Goal: Information Seeking & Learning: Find specific fact

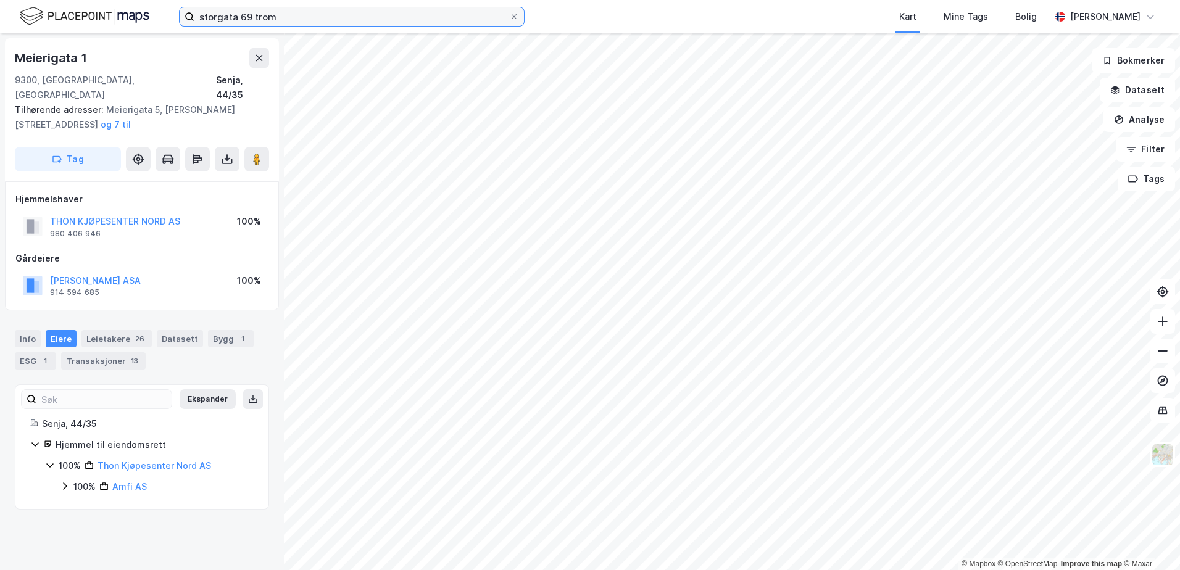
click at [292, 18] on input "storgata 69 trom" at bounding box center [351, 16] width 315 height 19
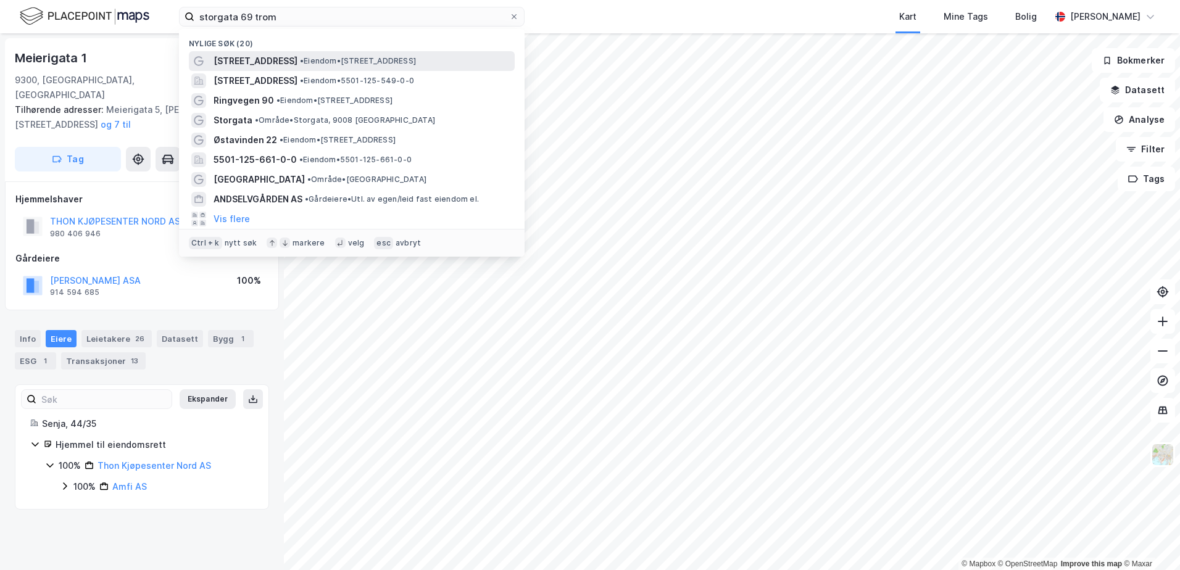
click at [243, 57] on span "[STREET_ADDRESS]" at bounding box center [256, 61] width 84 height 15
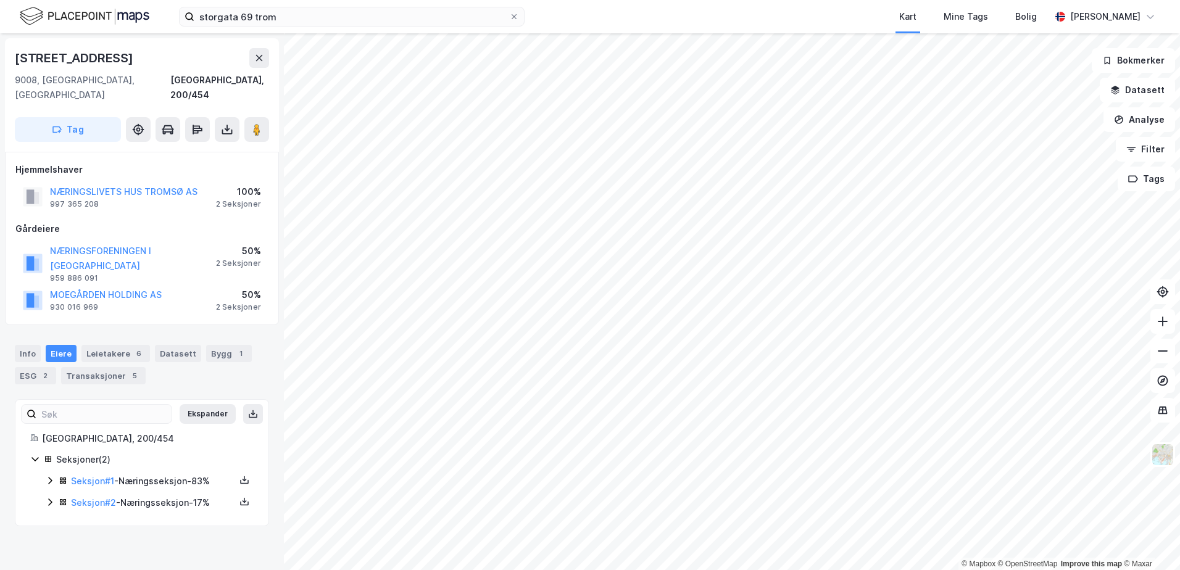
click at [33, 458] on icon at bounding box center [34, 460] width 7 height 4
click at [33, 454] on icon at bounding box center [35, 459] width 10 height 10
drag, startPoint x: 72, startPoint y: 189, endPoint x: 57, endPoint y: 197, distance: 16.6
click at [57, 197] on div "Hjemmelshaver NÆRINGSLIVETS HUS [GEOGRAPHIC_DATA] AS 997 365 208 100% 2 Seksjon…" at bounding box center [141, 238] width 253 height 152
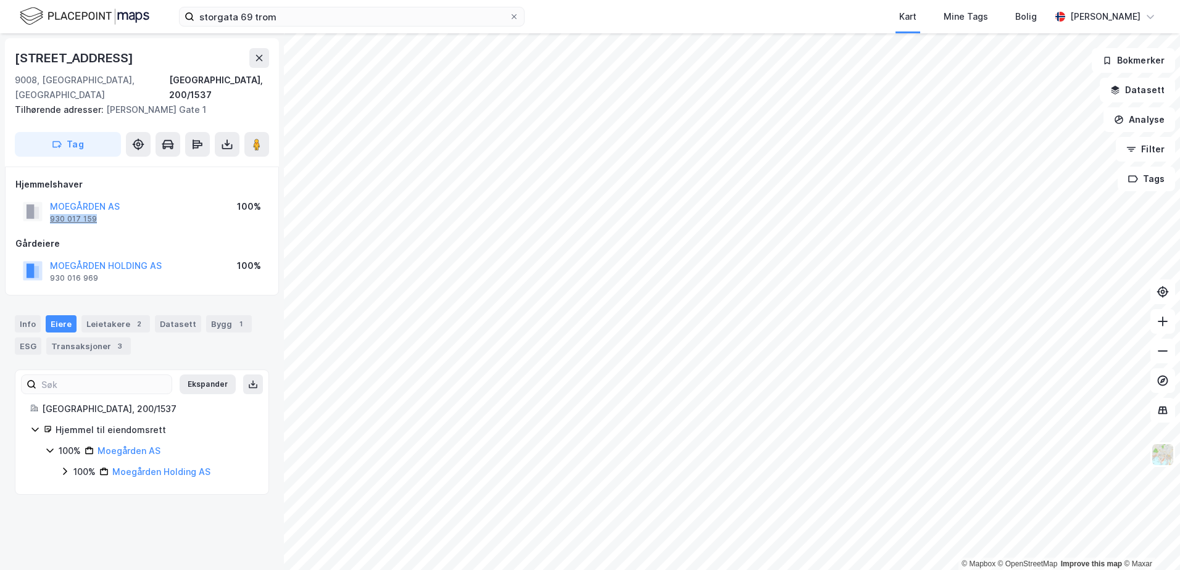
drag, startPoint x: 108, startPoint y: 206, endPoint x: 52, endPoint y: 206, distance: 56.2
click at [52, 206] on div "MOEGÅRDEN AS 930 017 159" at bounding box center [85, 211] width 70 height 25
copy div "930 017 159"
